Goal: Task Accomplishment & Management: Complete application form

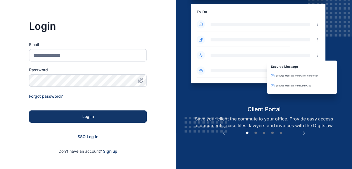
scroll to position [36, 0]
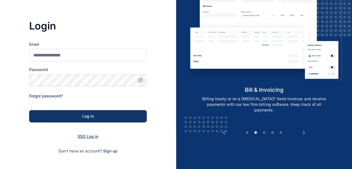
click at [83, 136] on span "SSO Log in" at bounding box center [88, 136] width 21 height 5
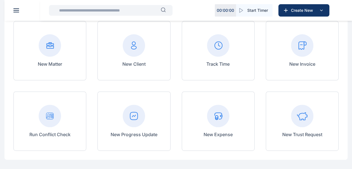
scroll to position [55, 0]
click at [134, 119] on rect at bounding box center [134, 115] width 22 height 22
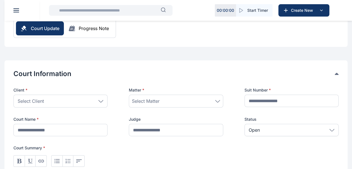
scroll to position [71, 0]
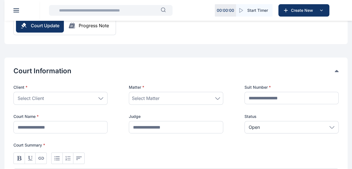
click at [101, 98] on icon at bounding box center [100, 98] width 5 height 3
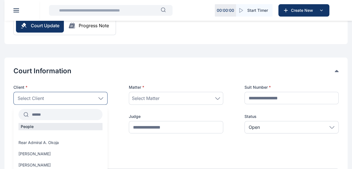
click at [71, 116] on input "text" at bounding box center [66, 114] width 74 height 10
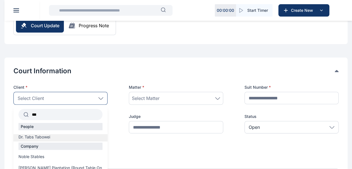
type input "***"
click at [41, 138] on span "Dr. Tabs Tabowei" at bounding box center [34, 137] width 32 height 6
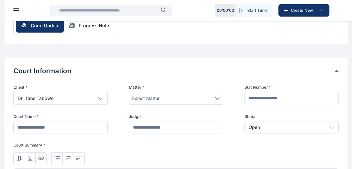
click at [160, 96] on span "Select Matter" at bounding box center [146, 98] width 28 height 7
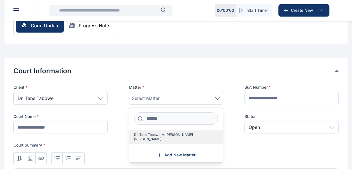
click at [157, 133] on span "Dr. Tabs Tobowei v. [PERSON_NAME] [PERSON_NAME]." at bounding box center [173, 136] width 79 height 9
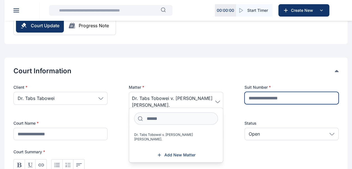
click at [264, 95] on input "text" at bounding box center [292, 98] width 94 height 12
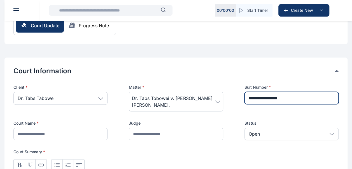
click at [277, 96] on input "**********" at bounding box center [292, 98] width 94 height 12
click at [288, 97] on input "**********" at bounding box center [292, 98] width 94 height 12
type input "**********"
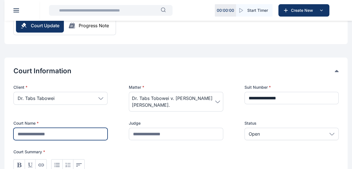
click at [80, 134] on input "text" at bounding box center [60, 133] width 94 height 12
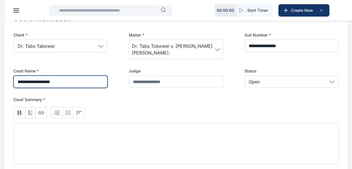
scroll to position [123, 0]
type input "**********"
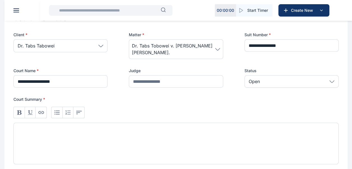
click at [128, 131] on div at bounding box center [175, 142] width 325 height 41
click at [104, 131] on div "**********" at bounding box center [175, 142] width 325 height 41
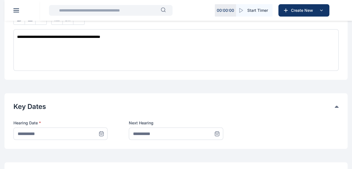
scroll to position [217, 0]
click at [102, 132] on icon at bounding box center [101, 132] width 4 height 0
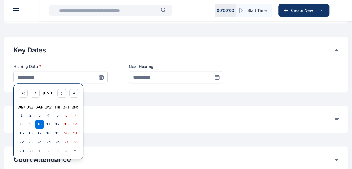
scroll to position [273, 0]
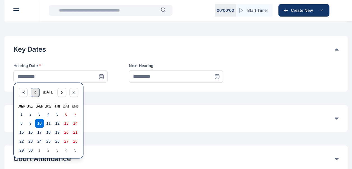
click at [35, 92] on icon "button" at bounding box center [35, 92] width 4 height 4
click at [38, 139] on abbr "20" at bounding box center [39, 141] width 4 height 4
type input "**********"
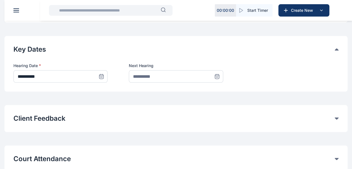
click at [218, 76] on icon at bounding box center [217, 76] width 4 height 0
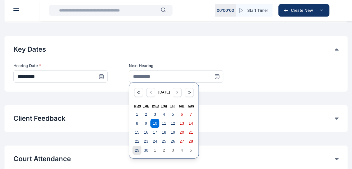
click at [137, 149] on abbr "29" at bounding box center [137, 150] width 4 height 4
type input "**********"
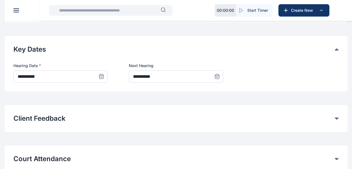
click at [137, 149] on div "Court Attendance Time entries will be automatically logged for Court attendance…" at bounding box center [175, 158] width 343 height 27
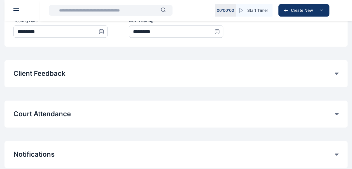
scroll to position [319, 0]
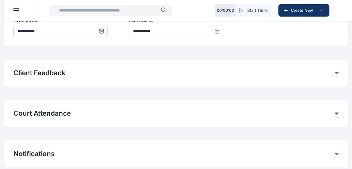
click at [335, 111] on div "Court Attendance" at bounding box center [175, 113] width 325 height 9
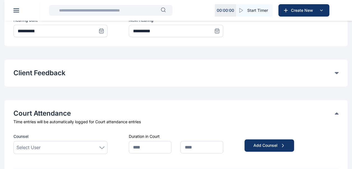
click at [75, 145] on div "Select User" at bounding box center [61, 147] width 88 height 7
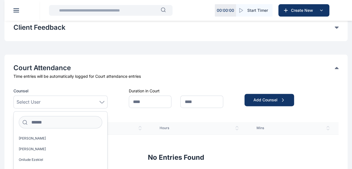
scroll to position [365, 0]
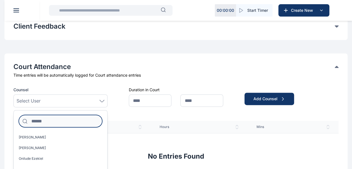
click at [64, 120] on input at bounding box center [60, 121] width 83 height 12
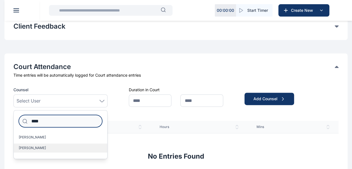
type input "****"
click at [36, 146] on span "[PERSON_NAME]" at bounding box center [32, 147] width 27 height 4
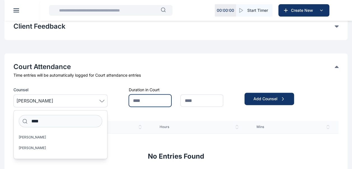
click at [145, 101] on input "text" at bounding box center [150, 100] width 43 height 12
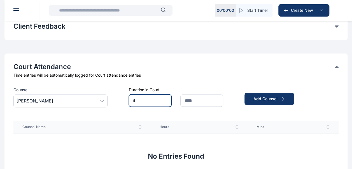
type input "*"
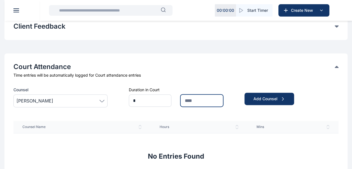
click at [193, 101] on input "text" at bounding box center [201, 100] width 43 height 12
type input "**"
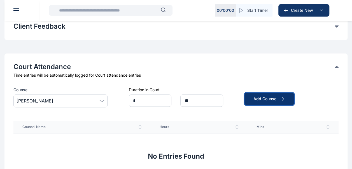
click at [278, 98] on div "Add Counsel" at bounding box center [270, 99] width 32 height 6
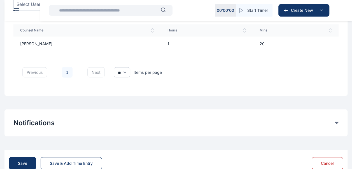
scroll to position [477, 0]
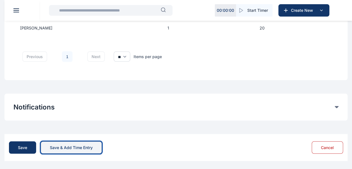
click at [63, 146] on div "Save & Add Time Entry" at bounding box center [71, 147] width 43 height 6
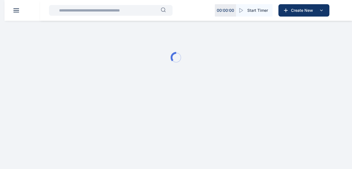
scroll to position [0, 0]
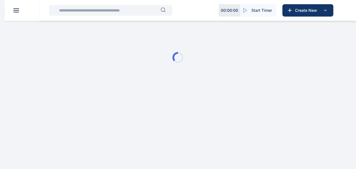
type input "**********"
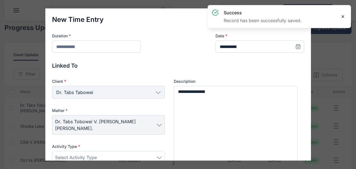
click at [345, 17] on icon at bounding box center [343, 16] width 4 height 4
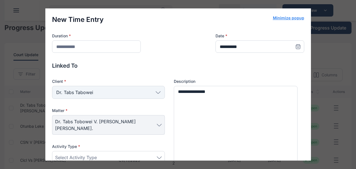
click at [288, 19] on button "Minimize popup" at bounding box center [288, 18] width 31 height 6
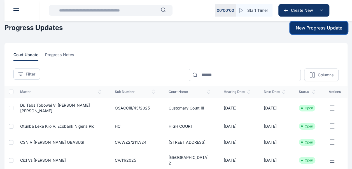
click at [308, 29] on span "New Progress Update" at bounding box center [319, 27] width 46 height 7
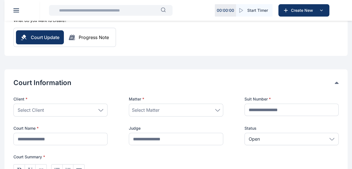
scroll to position [59, 0]
click at [102, 110] on div "Select Client" at bounding box center [60, 109] width 94 height 13
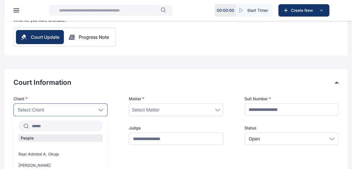
click at [64, 126] on input "text" at bounding box center [66, 126] width 74 height 10
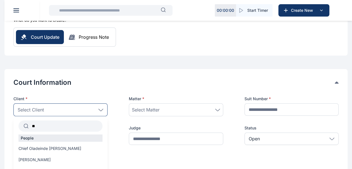
type input "*"
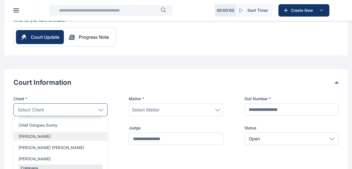
scroll to position [28, 0]
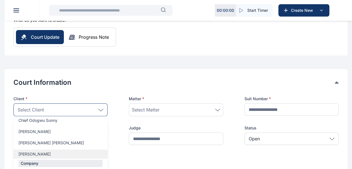
type input "******"
click at [45, 150] on div "[PERSON_NAME]" at bounding box center [60, 153] width 94 height 9
click at [42, 155] on span "[PERSON_NAME]" at bounding box center [34, 154] width 32 height 6
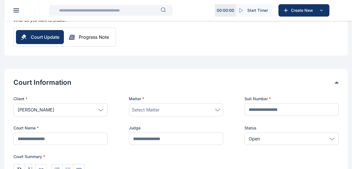
click at [161, 111] on div "Select Matter" at bounding box center [176, 109] width 88 height 7
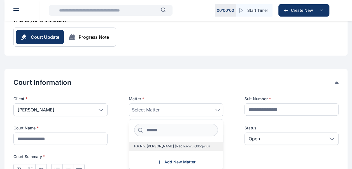
click at [149, 150] on label "F.R.N v. [PERSON_NAME] (Ikechukwu Odogw)u)" at bounding box center [176, 145] width 94 height 9
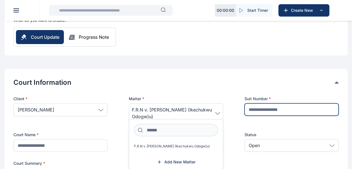
click at [270, 111] on input "text" at bounding box center [292, 109] width 94 height 12
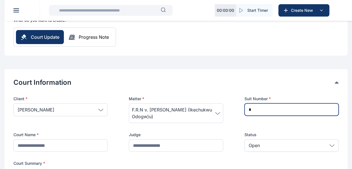
type input "**********"
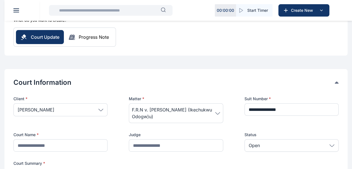
click at [283, 130] on div "**********" at bounding box center [175, 123] width 325 height 55
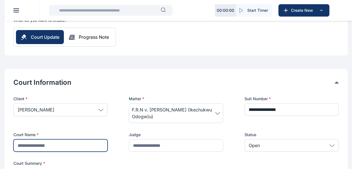
click at [76, 144] on input "text" at bounding box center [60, 145] width 94 height 12
type input "*"
type input "**********"
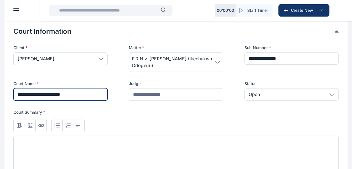
scroll to position [113, 0]
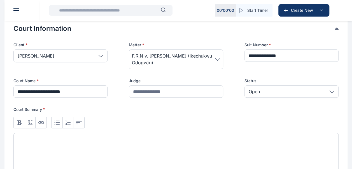
click at [65, 150] on div at bounding box center [175, 152] width 325 height 41
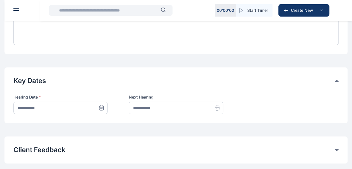
scroll to position [242, 0]
click at [101, 106] on icon at bounding box center [102, 107] width 6 height 6
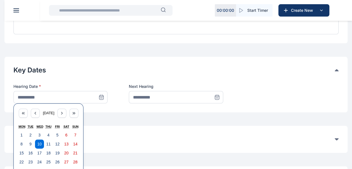
scroll to position [254, 0]
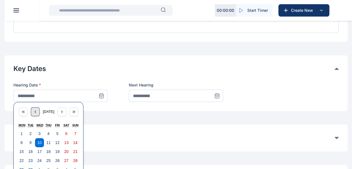
click at [33, 112] on icon "button" at bounding box center [35, 111] width 4 height 4
drag, startPoint x: 33, startPoint y: 112, endPoint x: 49, endPoint y: 160, distance: 50.7
click at [49, 160] on div "[DATE] Mon Tue Wed Thu Fri Sat Sun 28 29 30 31 1 2 3 4 5 6 7 8 9 10 11 12 13 14…" at bounding box center [48, 140] width 70 height 76
click at [49, 160] on abbr "21" at bounding box center [48, 160] width 4 height 4
type input "**********"
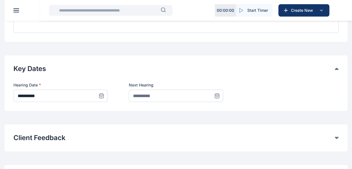
click at [218, 96] on icon at bounding box center [217, 96] width 6 height 6
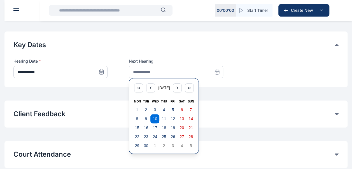
scroll to position [279, 0]
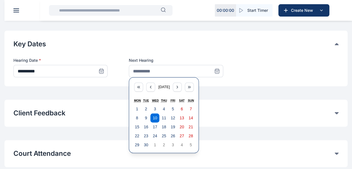
click at [220, 112] on button "Client Feedback" at bounding box center [173, 112] width 321 height 9
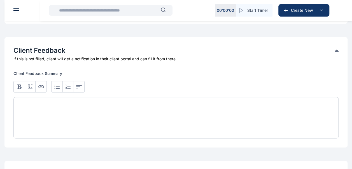
scroll to position [341, 0]
click at [156, 122] on div at bounding box center [175, 116] width 325 height 41
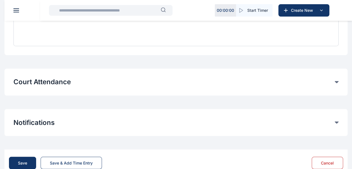
scroll to position [444, 0]
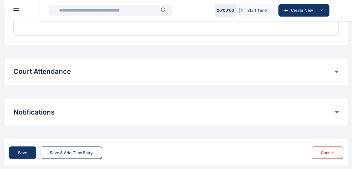
click at [90, 72] on button "Court Attendance" at bounding box center [173, 71] width 321 height 9
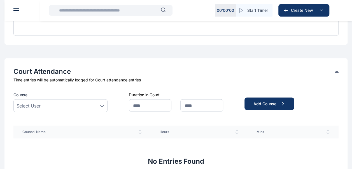
click at [89, 109] on div "Select User" at bounding box center [60, 105] width 94 height 13
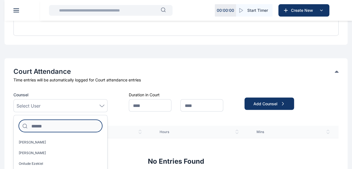
click at [55, 126] on input at bounding box center [60, 125] width 83 height 12
type input "*"
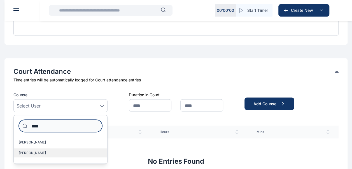
type input "****"
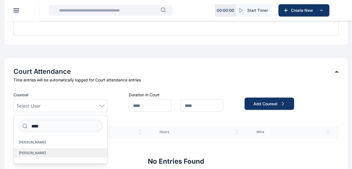
click at [37, 151] on span "[PERSON_NAME]" at bounding box center [32, 152] width 27 height 4
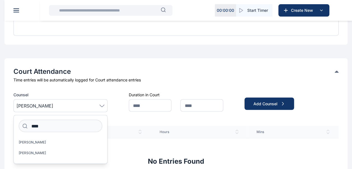
scroll to position [483, 0]
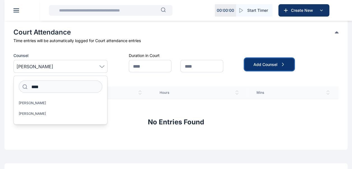
click at [268, 64] on div "Add Counsel" at bounding box center [270, 64] width 32 height 6
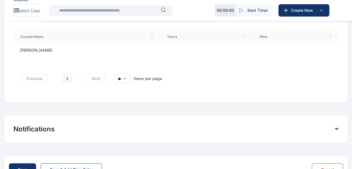
scroll to position [540, 0]
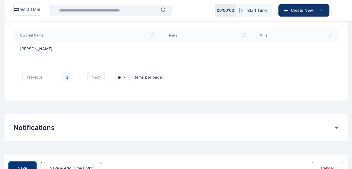
click at [25, 166] on div "Save" at bounding box center [22, 168] width 9 height 6
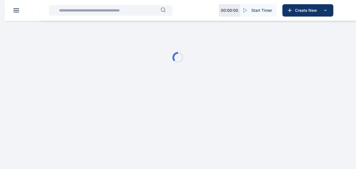
type input "**********"
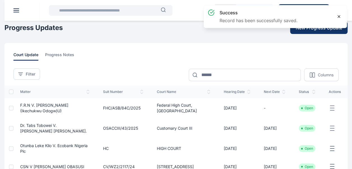
click at [341, 17] on div at bounding box center [338, 16] width 11 height 11
